Goal: Check status: Check status

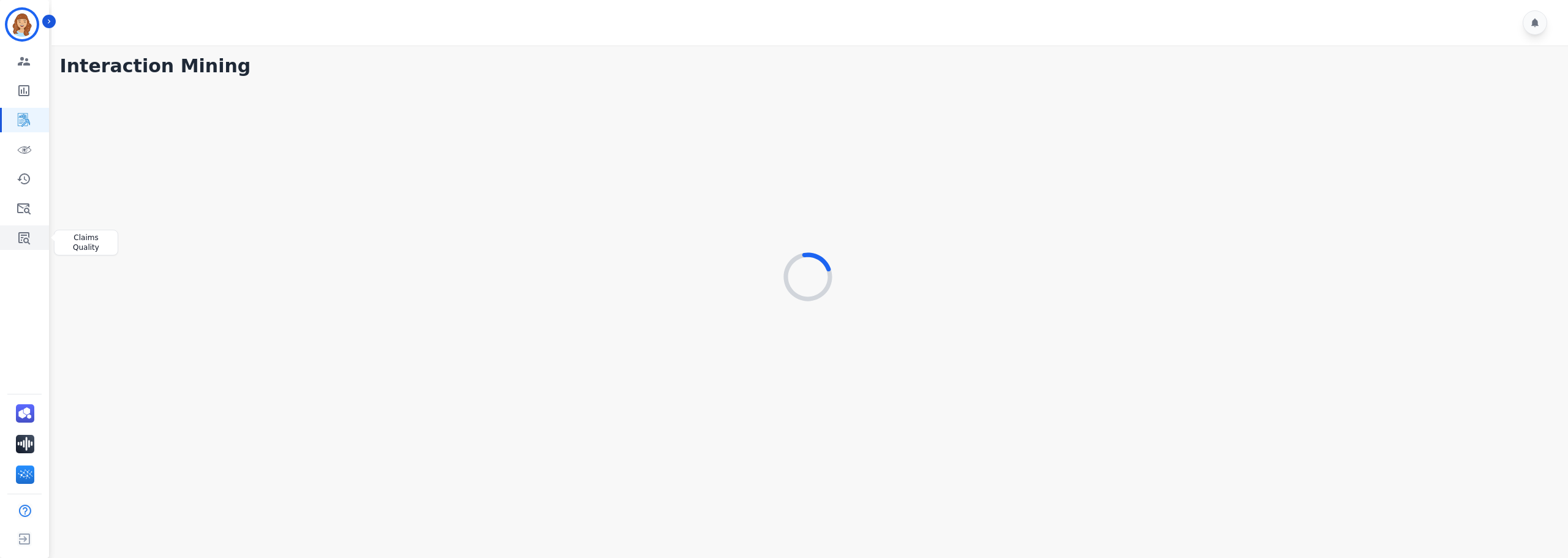
click at [11, 238] on link "Sidebar" at bounding box center [25, 237] width 47 height 25
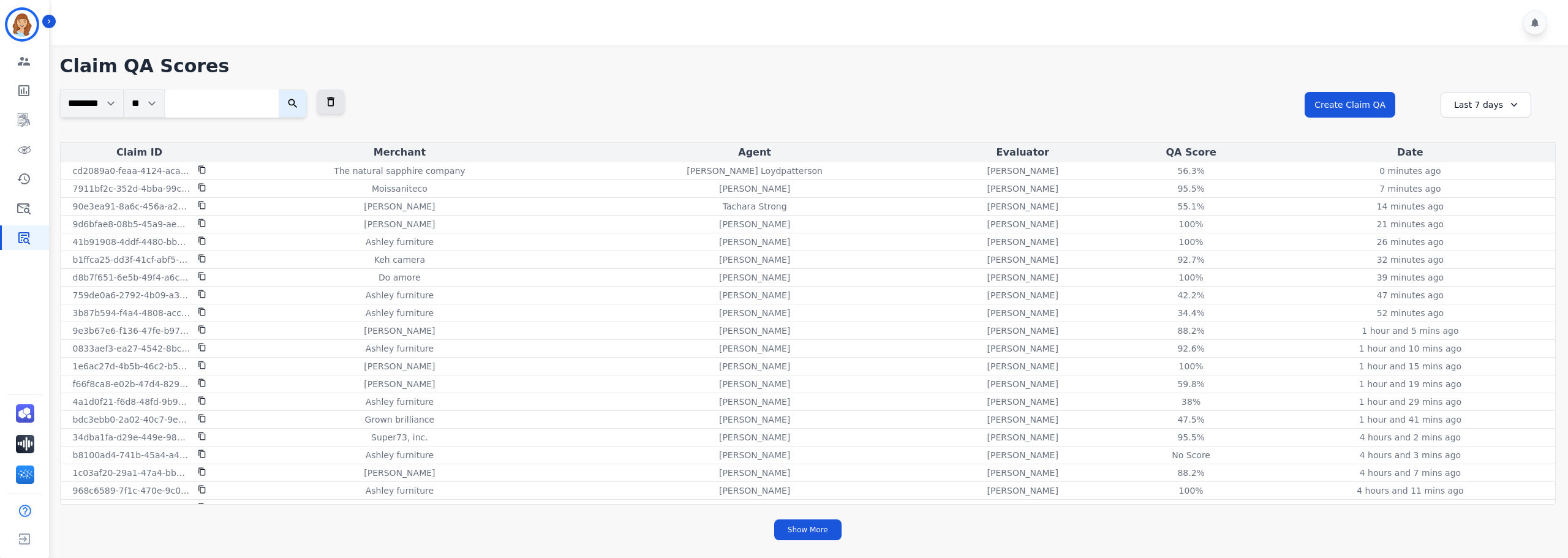
click at [214, 101] on input "search" at bounding box center [221, 103] width 114 height 28
paste input "**********"
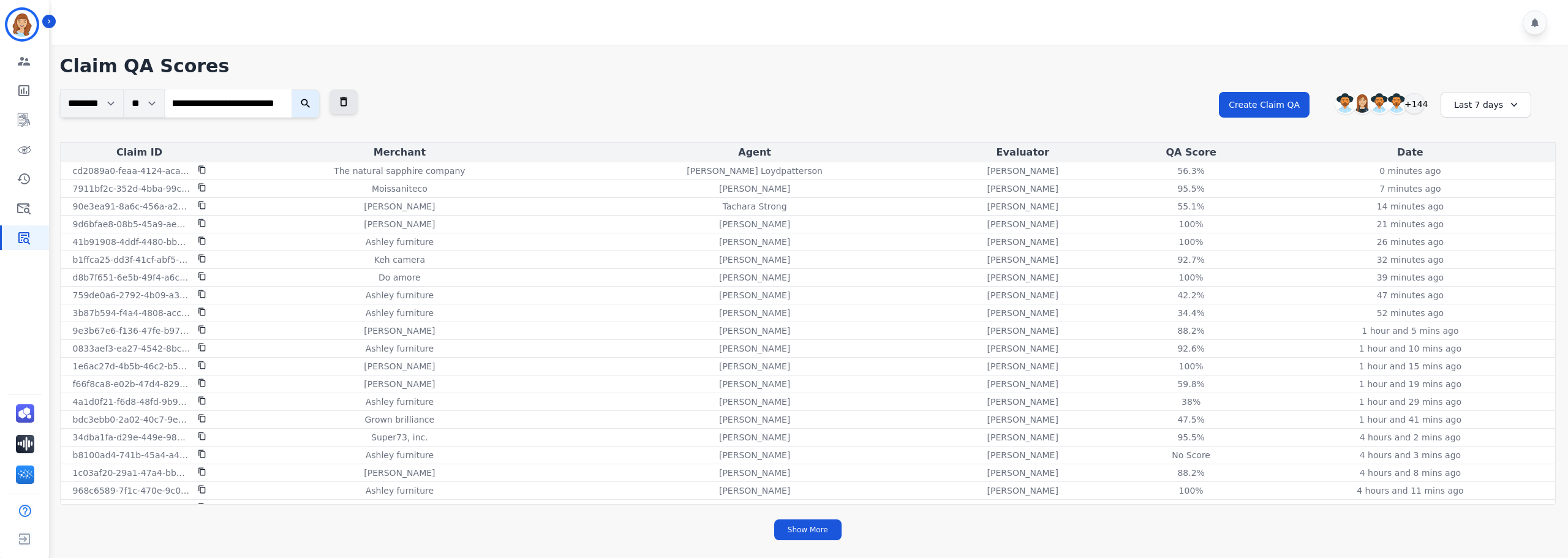
type input "**********"
click at [291, 89] on button "submit" at bounding box center [305, 103] width 28 height 28
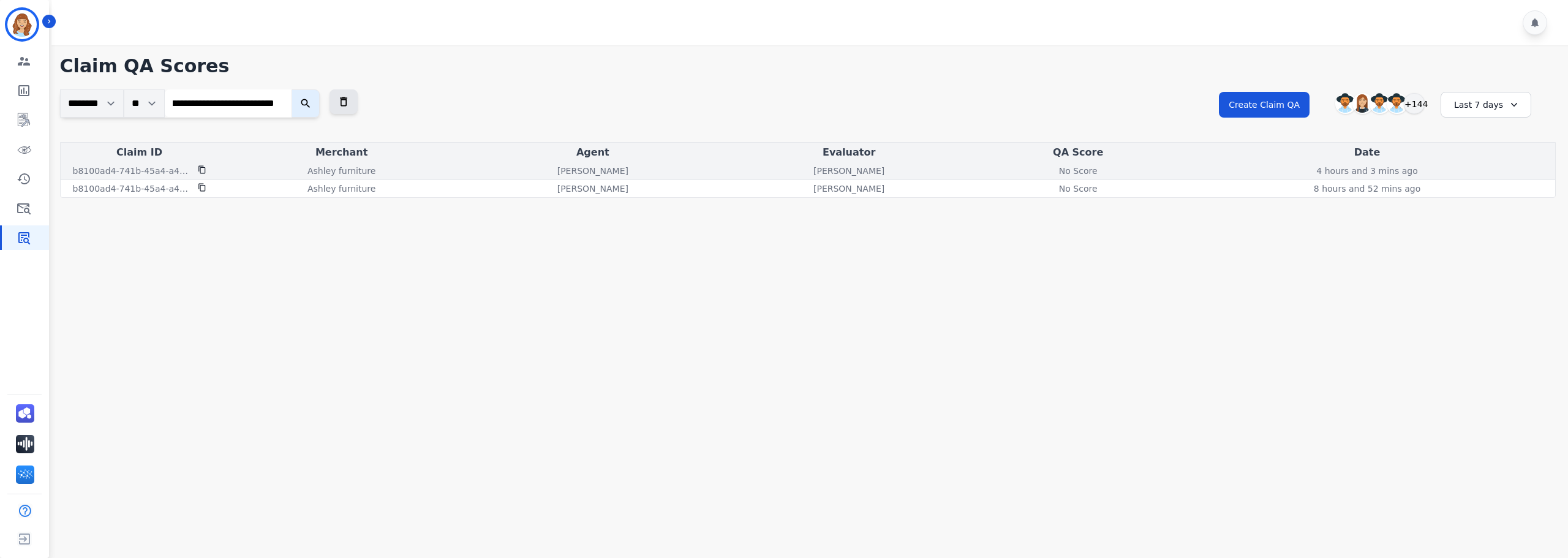
scroll to position [0, 0]
click at [1088, 170] on div "No Score" at bounding box center [1077, 170] width 55 height 12
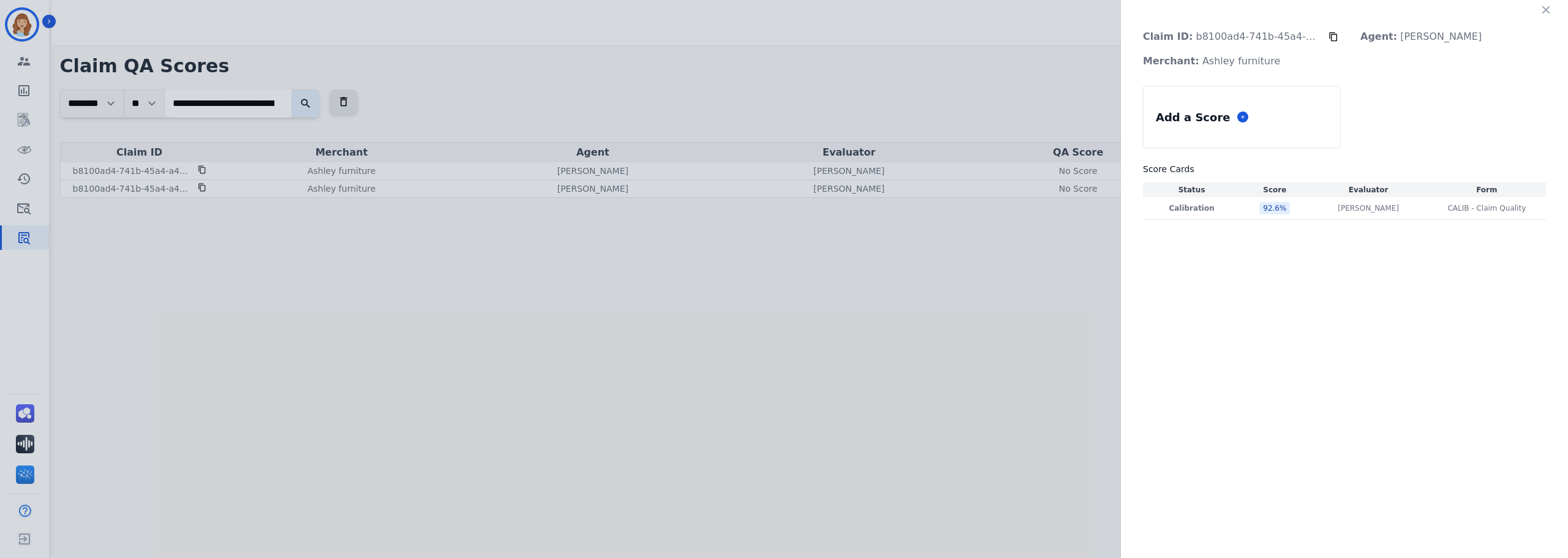
click at [1084, 191] on div "Claim ID: b8100ad4-741b-45a4-a4d7-5f668de04e32 Agent: Mona Horne Merchant: Ashl…" at bounding box center [784, 279] width 1568 height 558
click at [1549, 6] on icon "button" at bounding box center [1546, 10] width 7 height 7
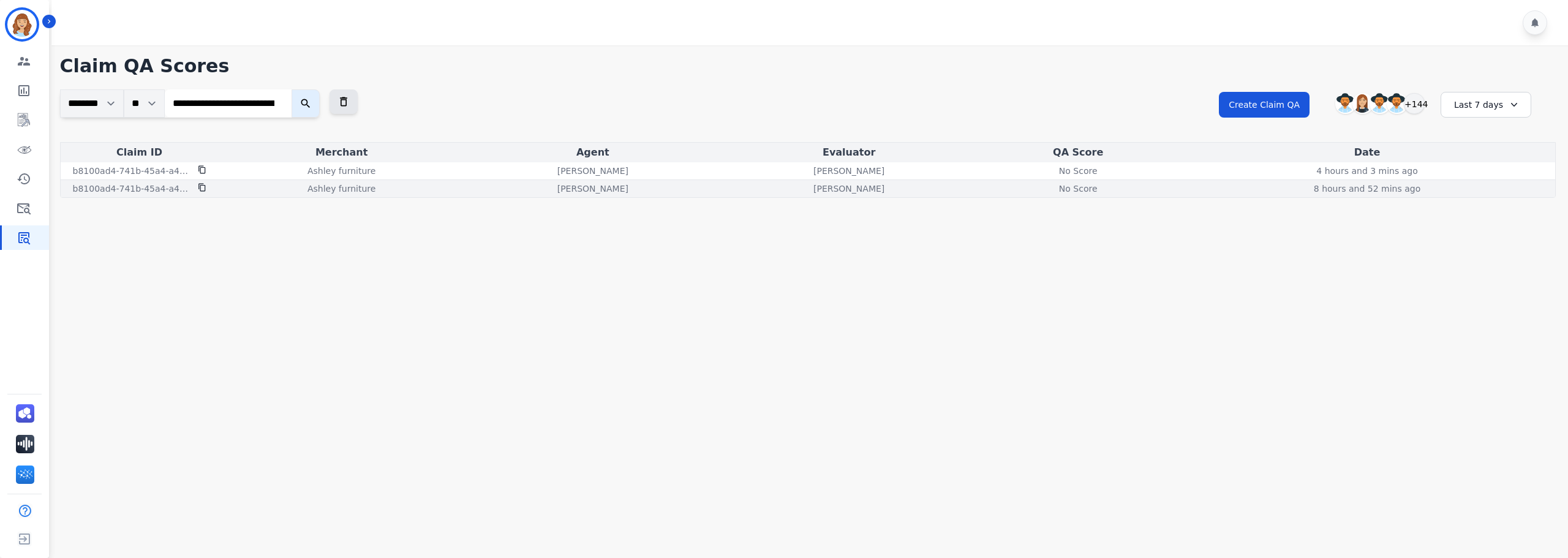
click at [1076, 188] on div "No Score" at bounding box center [1077, 188] width 55 height 12
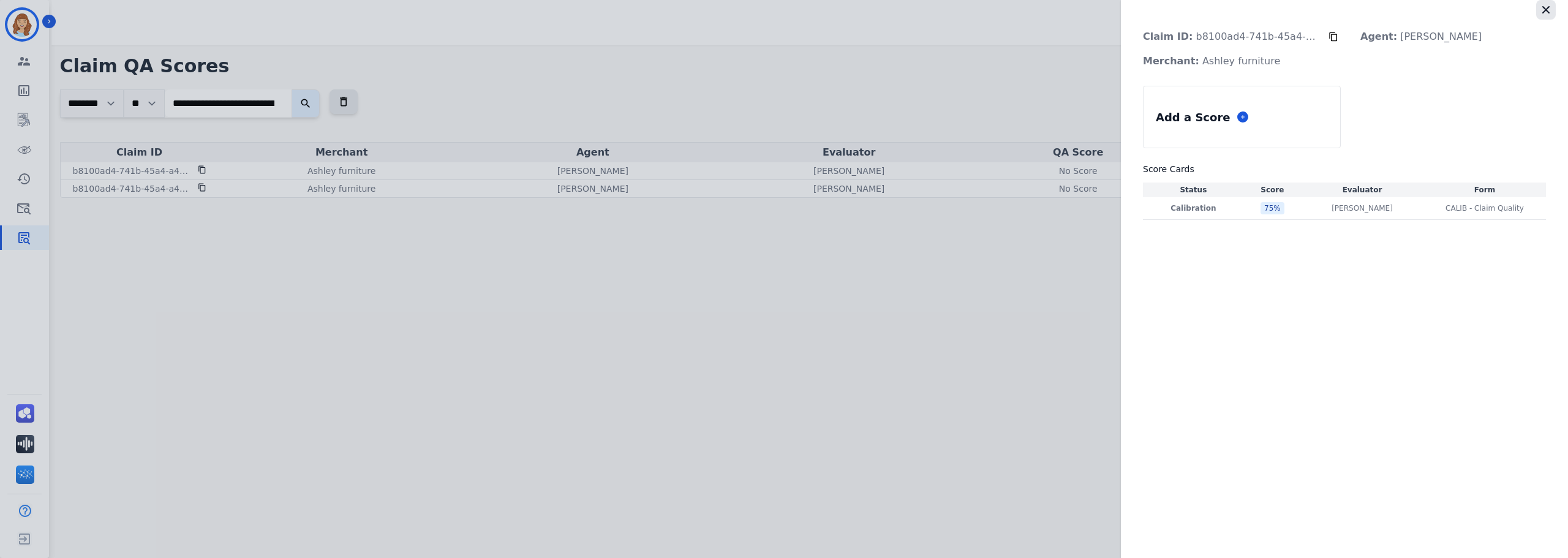
click at [1543, 10] on icon "button" at bounding box center [1546, 10] width 12 height 12
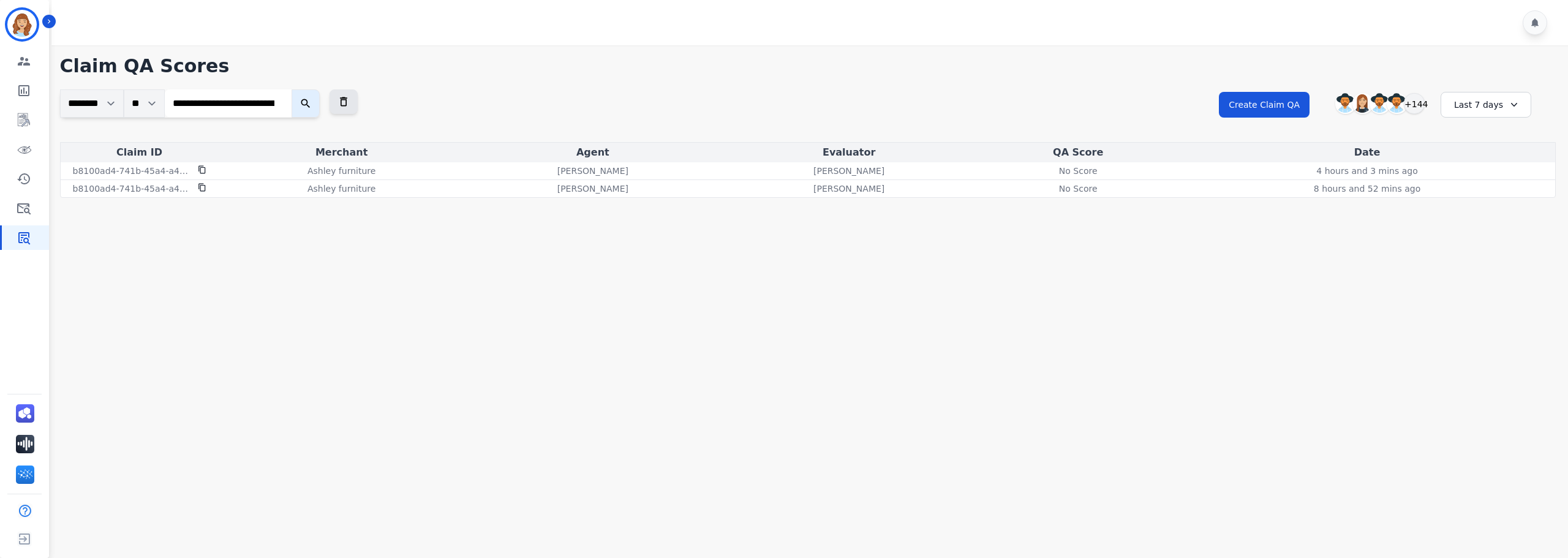
click at [634, 317] on main "**********" at bounding box center [808, 324] width 1520 height 558
click at [18, 19] on img "Sidebar" at bounding box center [22, 24] width 30 height 30
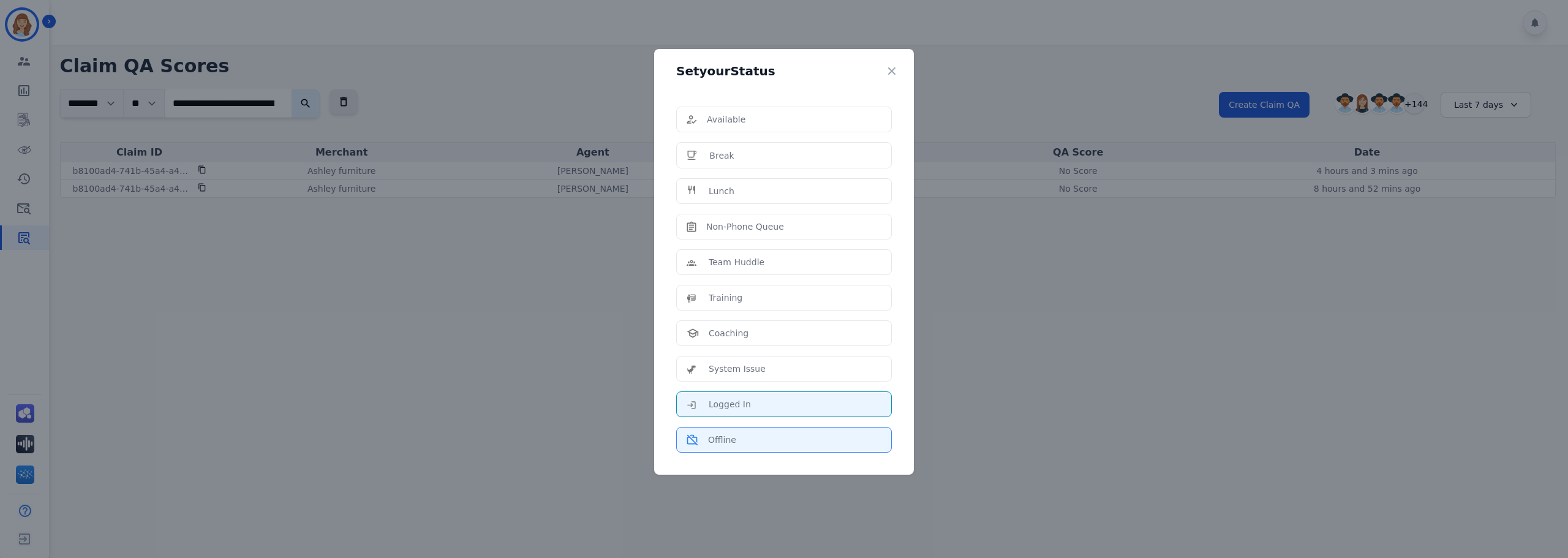
click at [727, 446] on p "Offline" at bounding box center [721, 439] width 28 height 12
click at [725, 441] on p "Offline" at bounding box center [721, 439] width 28 height 12
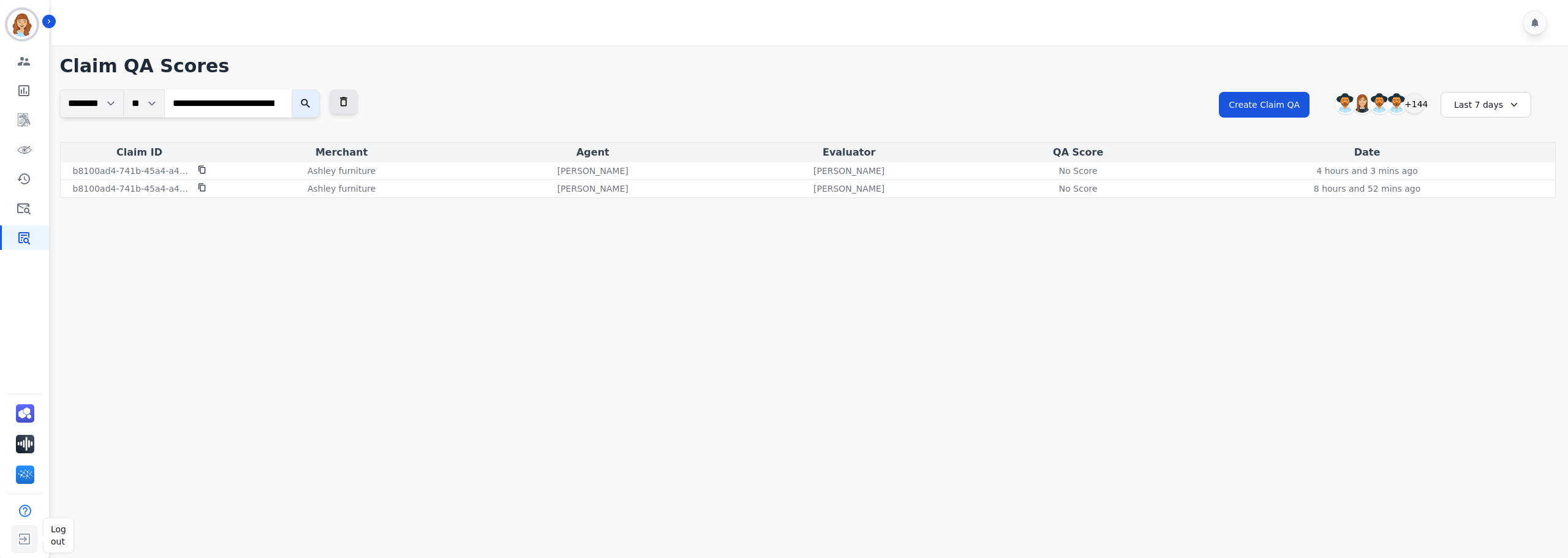
click at [30, 536] on img "Sidebar" at bounding box center [25, 539] width 22 height 23
